Goal: Manage account settings

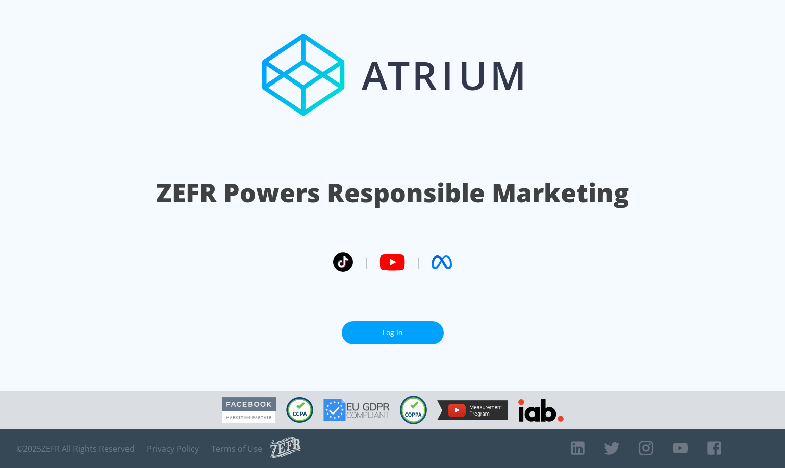
click at [378, 334] on link "Log In" at bounding box center [393, 333] width 102 height 23
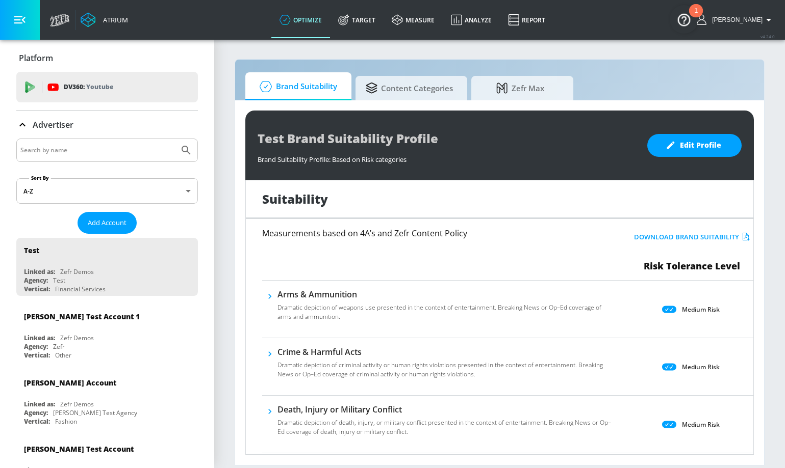
click at [275, 299] on button "button" at bounding box center [269, 296] width 15 height 15
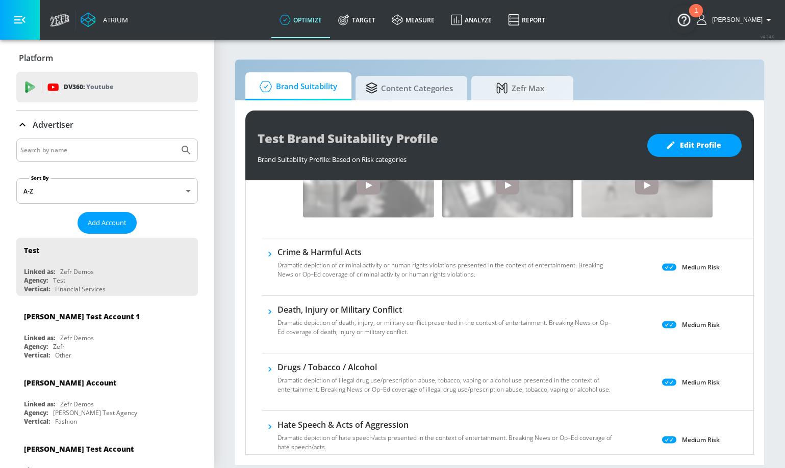
scroll to position [524, 0]
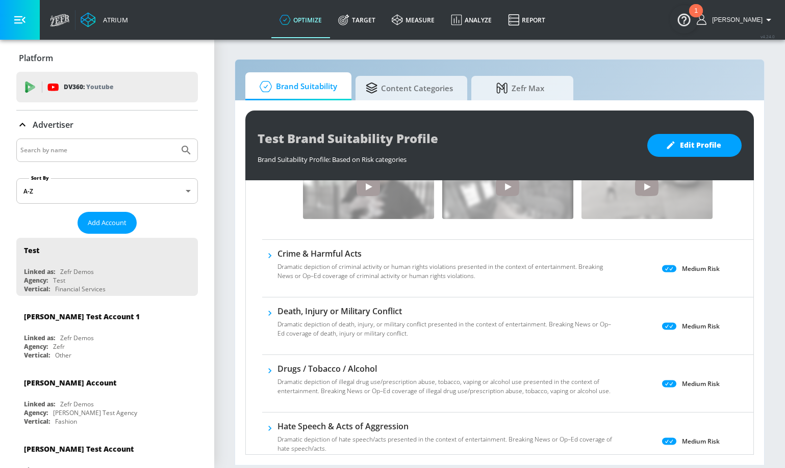
click at [266, 312] on icon "button" at bounding box center [270, 313] width 10 height 10
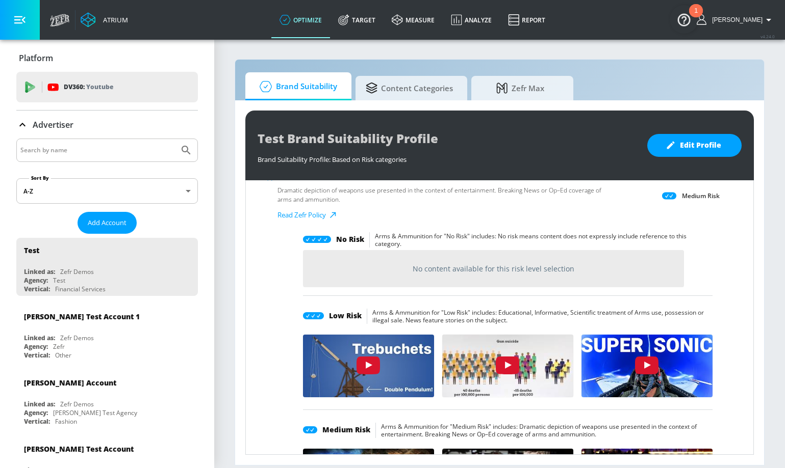
scroll to position [0, 0]
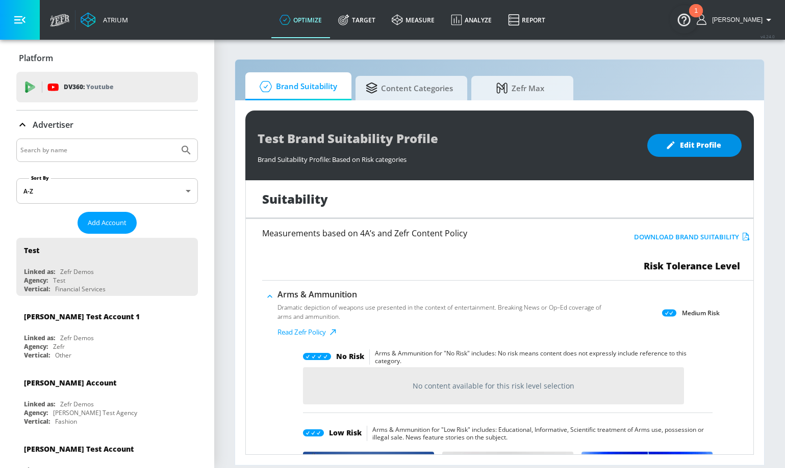
click at [688, 149] on span "Edit Profile" at bounding box center [694, 145] width 54 height 13
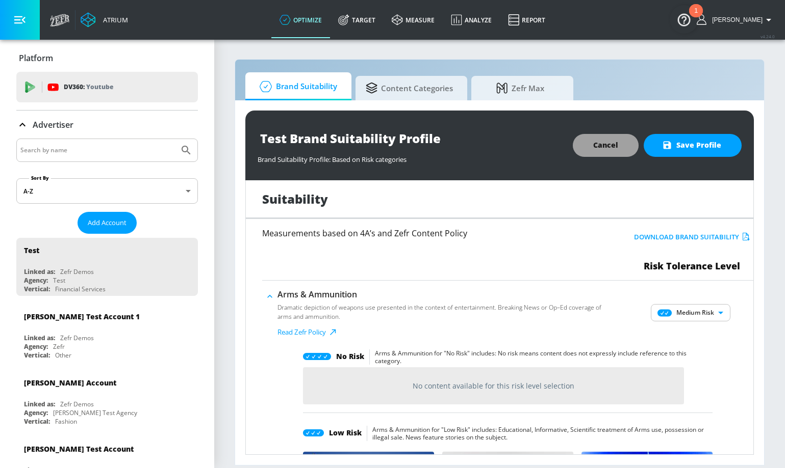
click at [602, 143] on span "Cancel" at bounding box center [605, 145] width 25 height 13
